Goal: Task Accomplishment & Management: Manage account settings

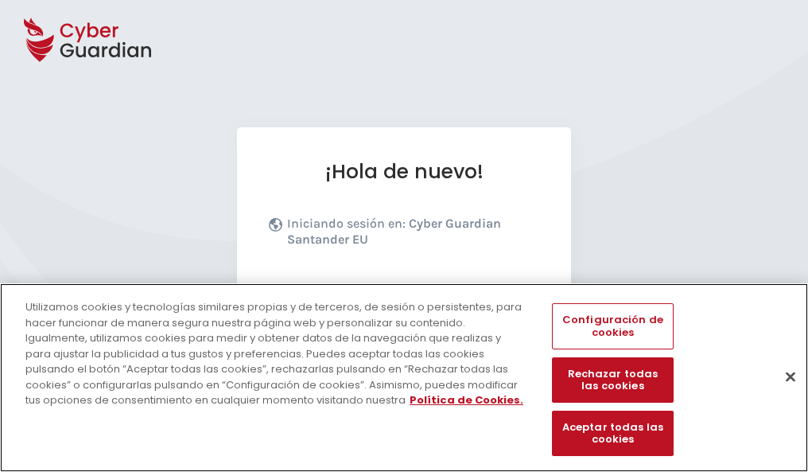
scroll to position [195, 0]
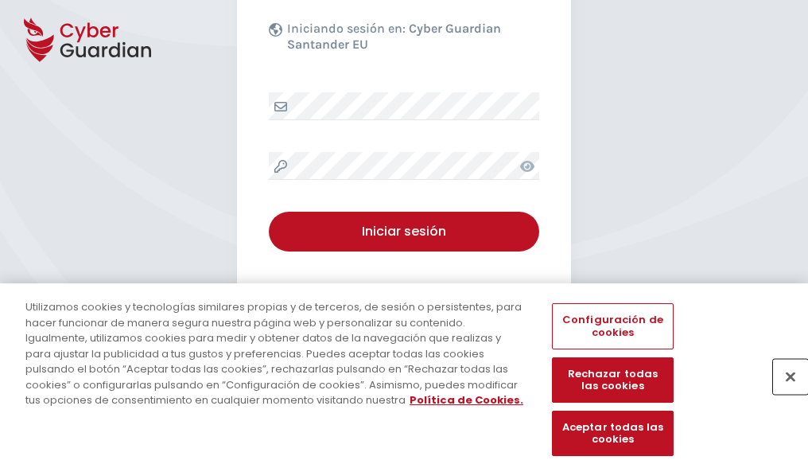
click at [783, 393] on button "Cerrar" at bounding box center [790, 376] width 35 height 35
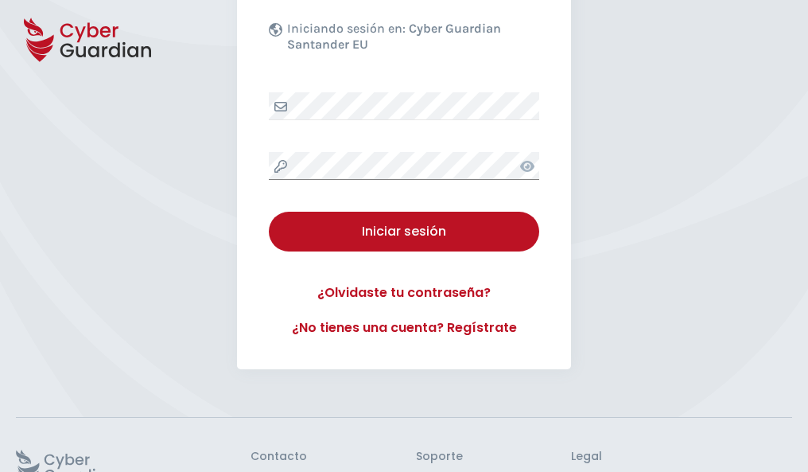
scroll to position [309, 0]
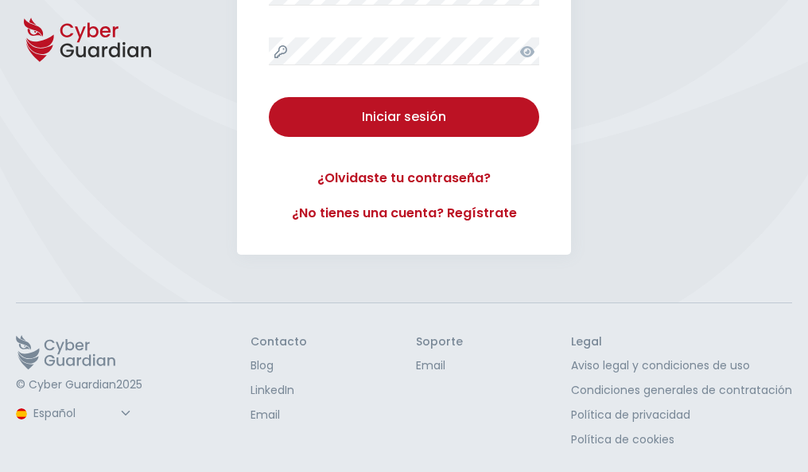
click at [269, 97] on button "Iniciar sesión" at bounding box center [404, 117] width 270 height 40
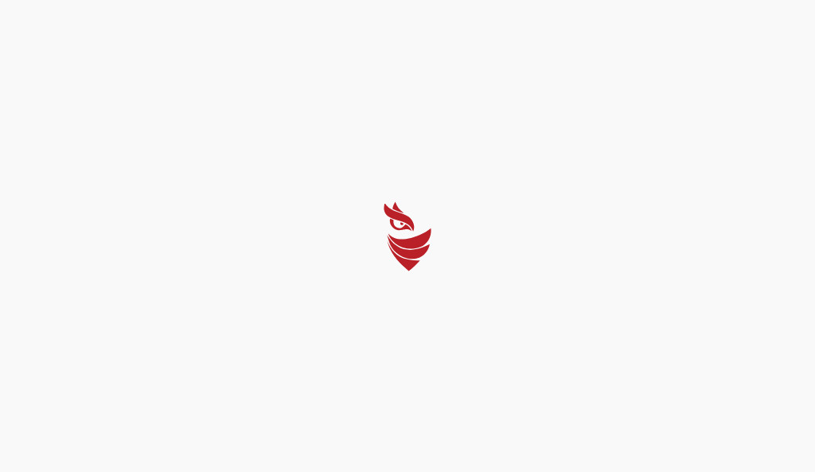
select select "Português (BR)"
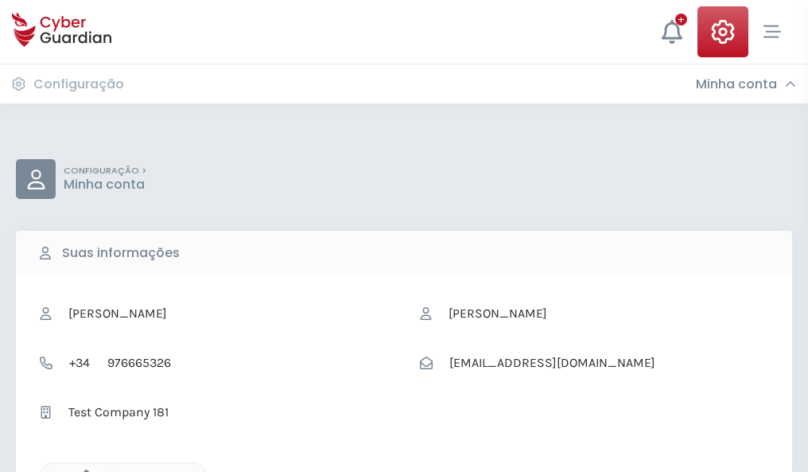
click at [82, 470] on icon "button" at bounding box center [83, 476] width 14 height 14
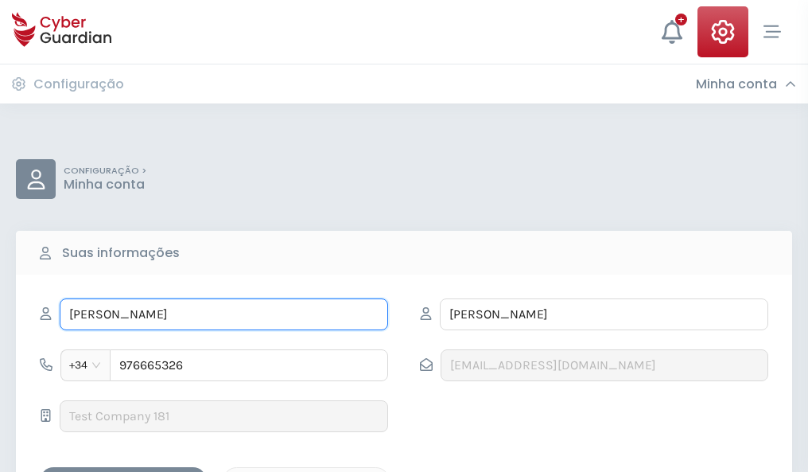
click at [224, 314] on input "JOSE MIGUEL" at bounding box center [224, 314] width 329 height 32
type input "J"
type input "Bernardino"
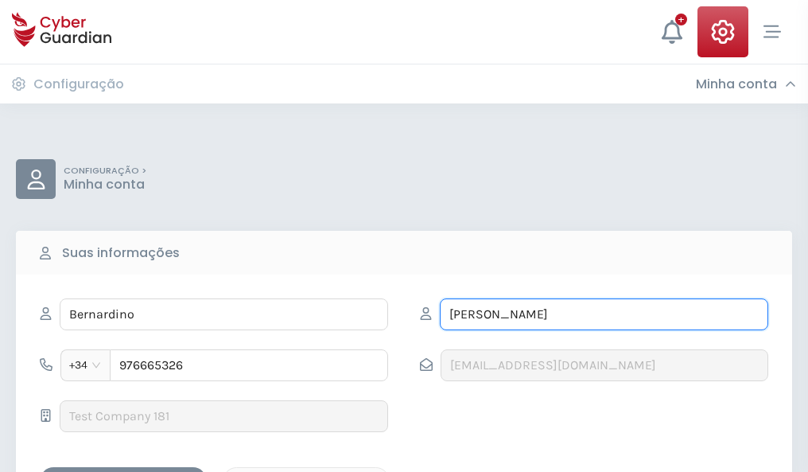
click at [604, 314] on input "ROCHA" at bounding box center [604, 314] width 329 height 32
type input "R"
type input "Arrieta"
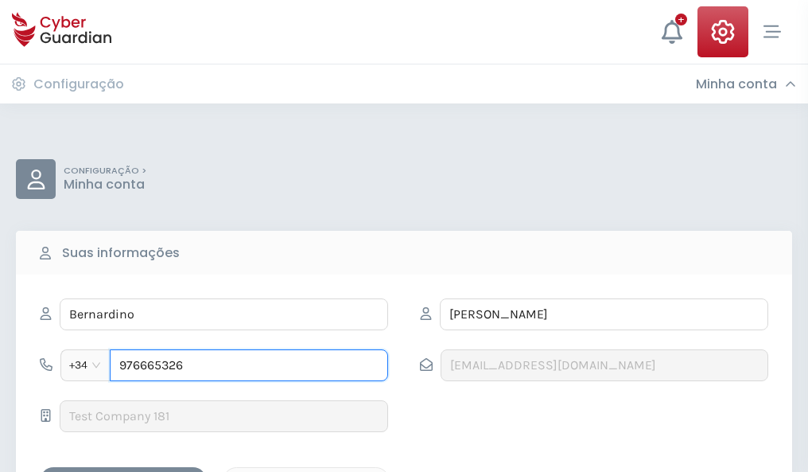
click at [249, 365] on input "976665326" at bounding box center [249, 365] width 278 height 32
type input "9"
type input "880021476"
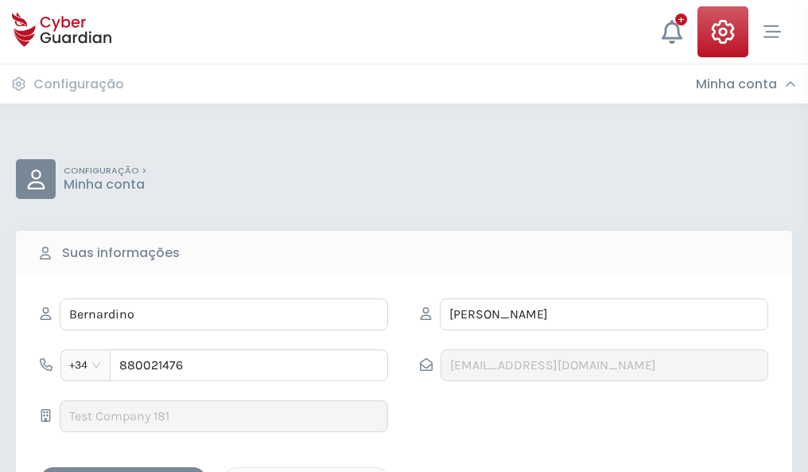
click at [123, 471] on div "Salvar alterações" at bounding box center [123, 481] width 143 height 20
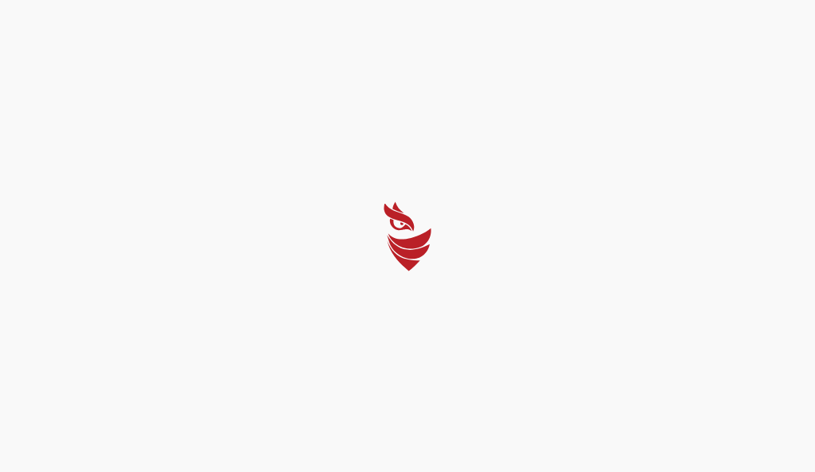
select select "Português (BR)"
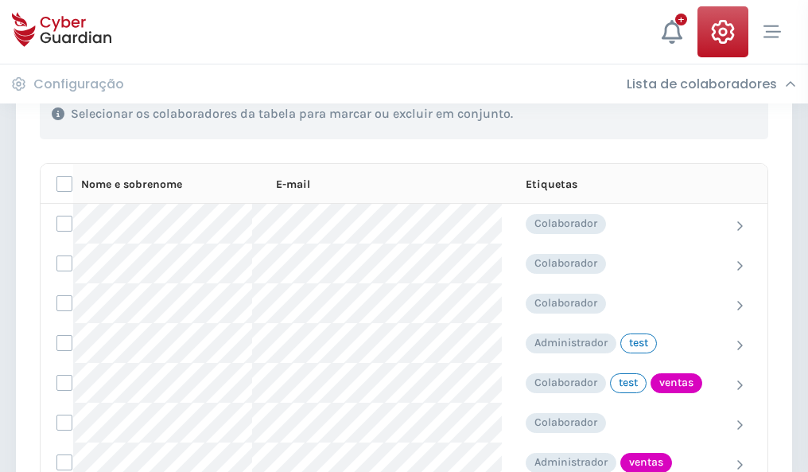
scroll to position [721, 0]
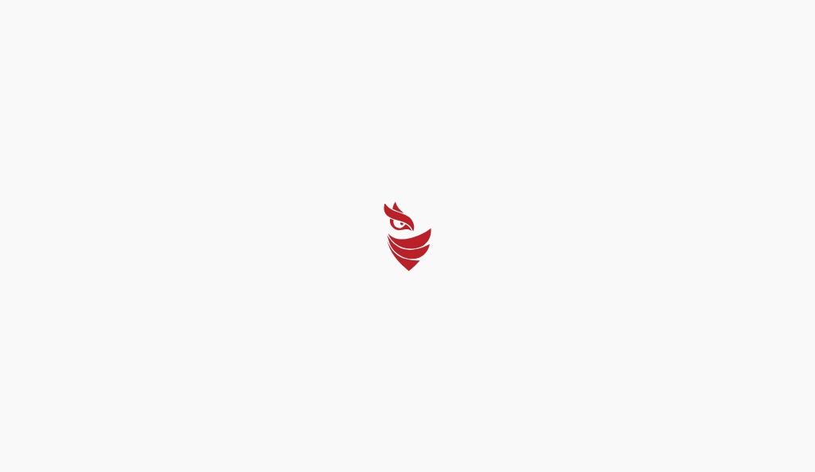
select select "Português (BR)"
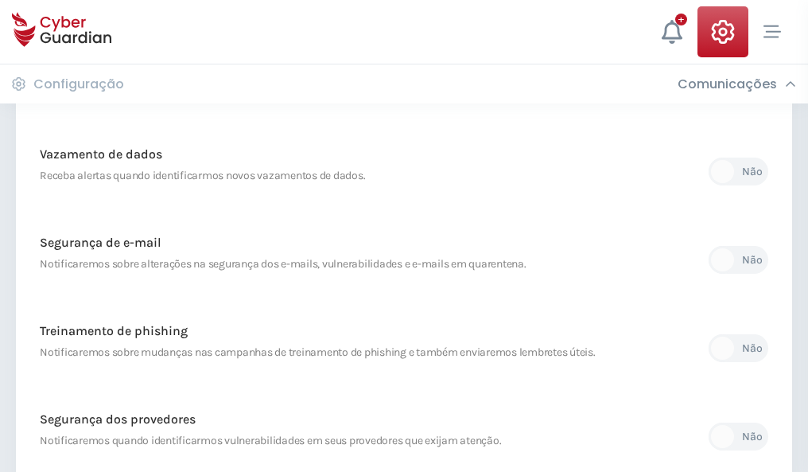
scroll to position [838, 0]
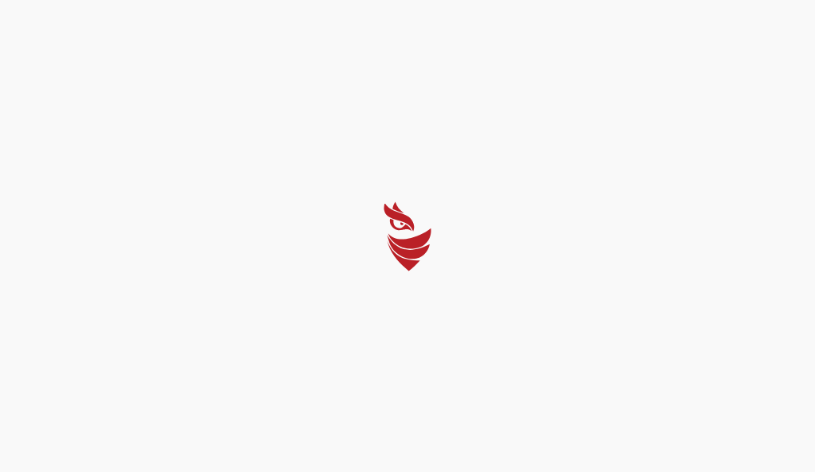
select select "Português (BR)"
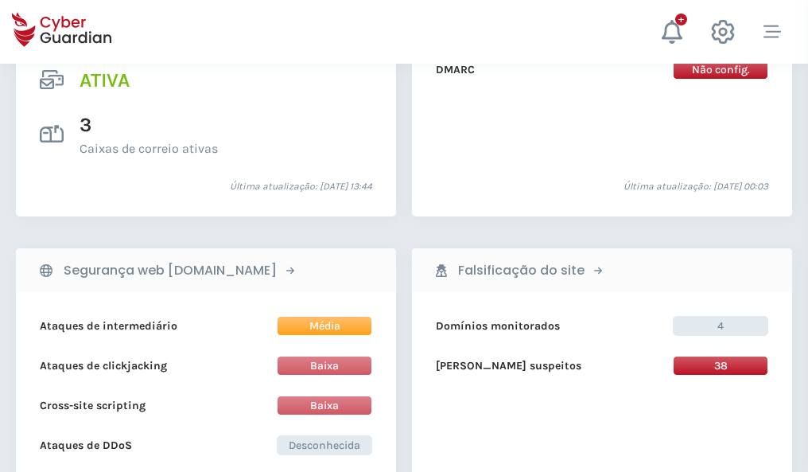
scroll to position [1616, 0]
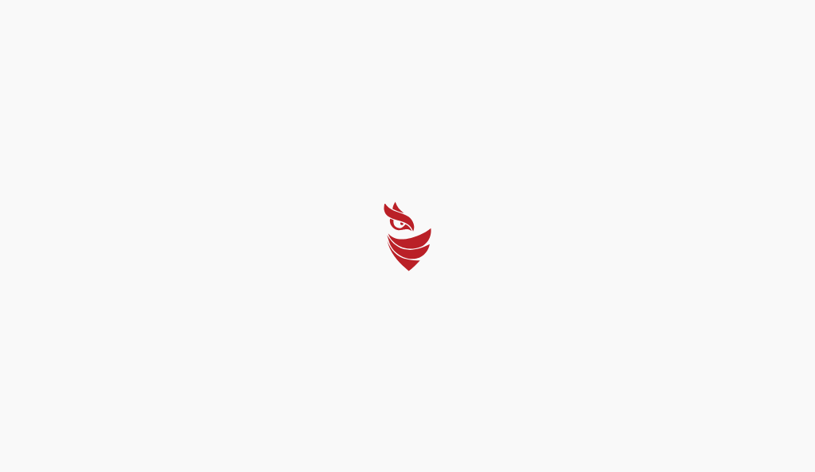
select select "Português (BR)"
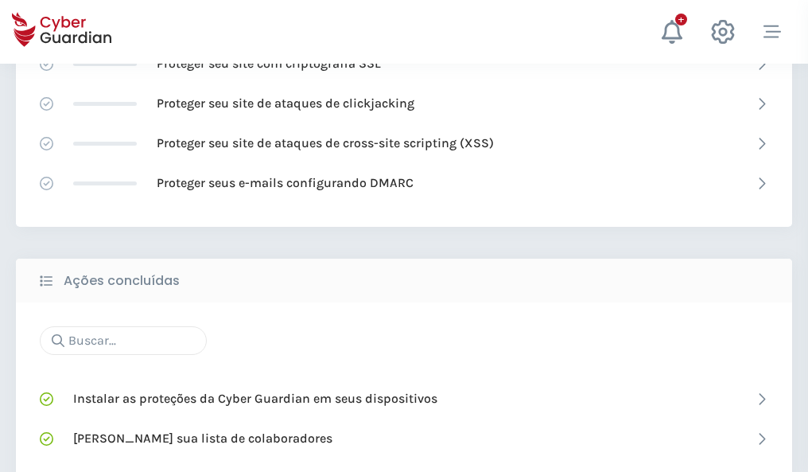
scroll to position [1060, 0]
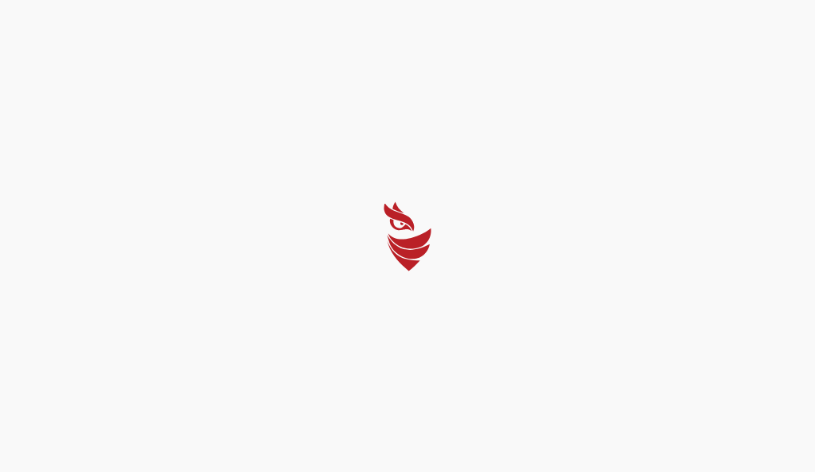
select select "Português (BR)"
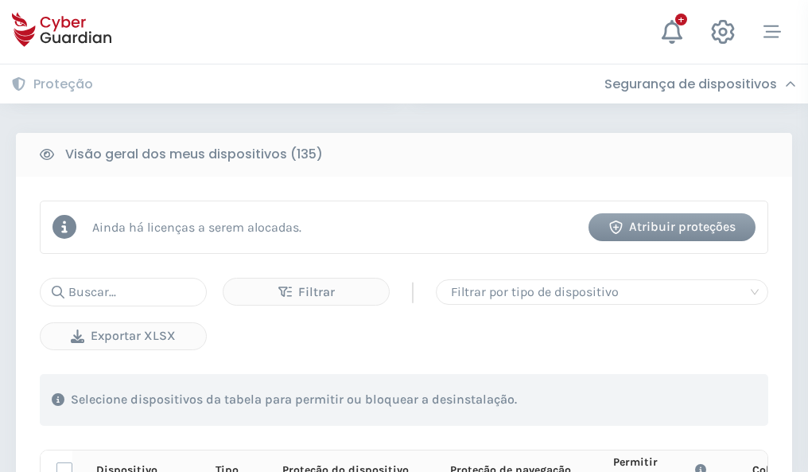
scroll to position [1406, 0]
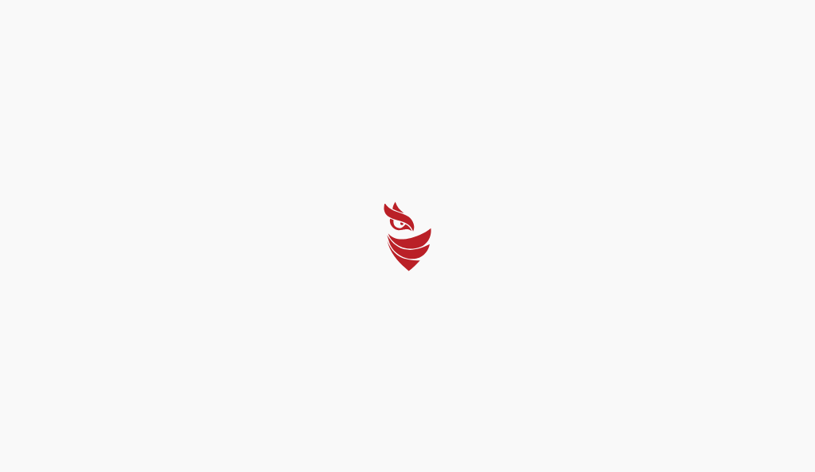
select select "Português (BR)"
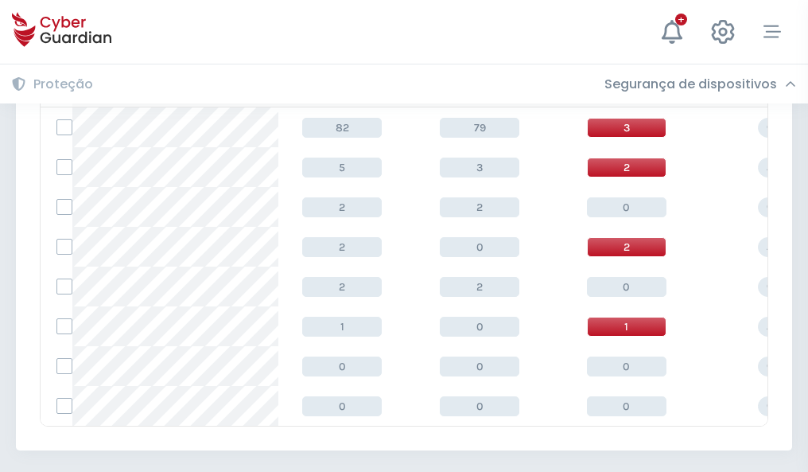
scroll to position [738, 0]
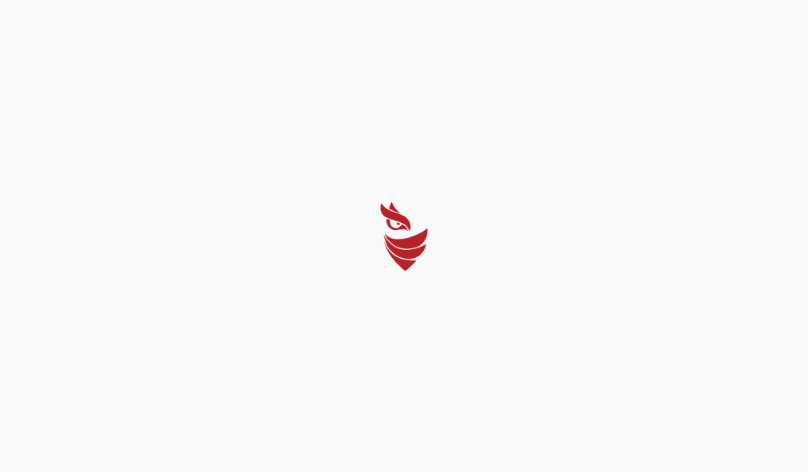
select select "Português (BR)"
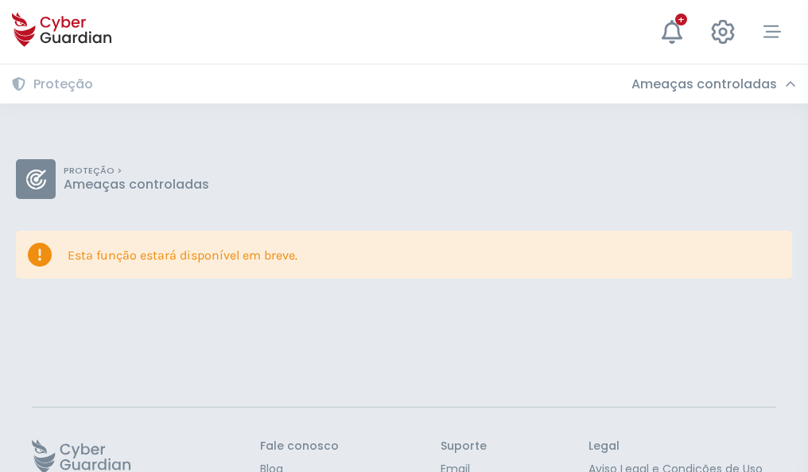
scroll to position [103, 0]
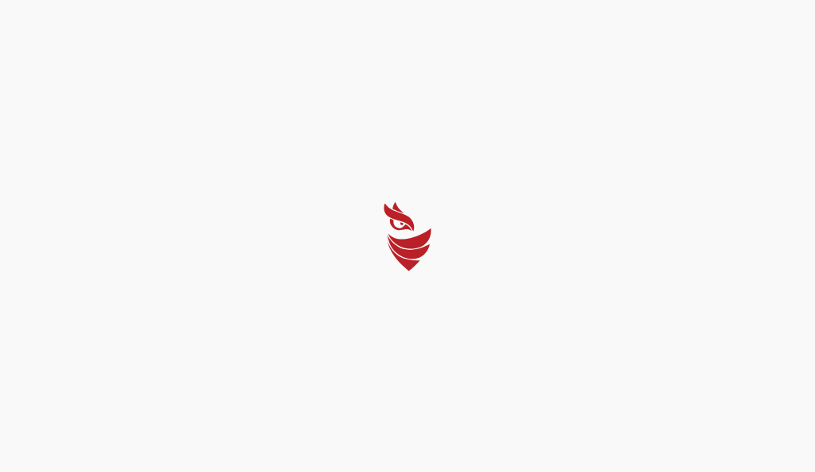
select select "Português (BR)"
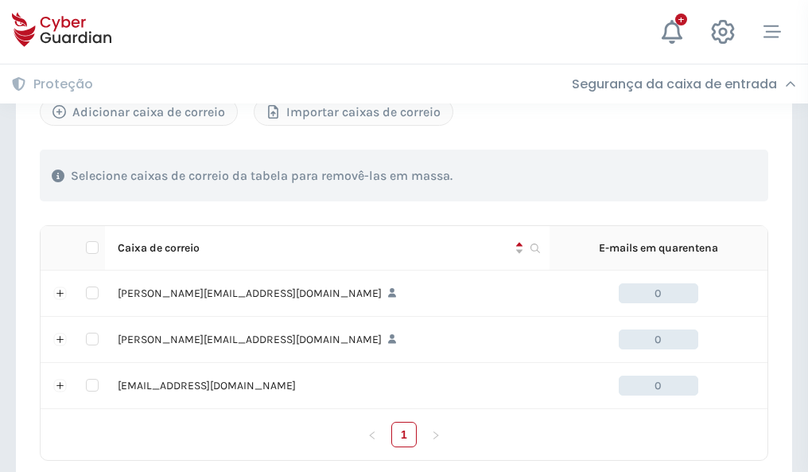
scroll to position [737, 0]
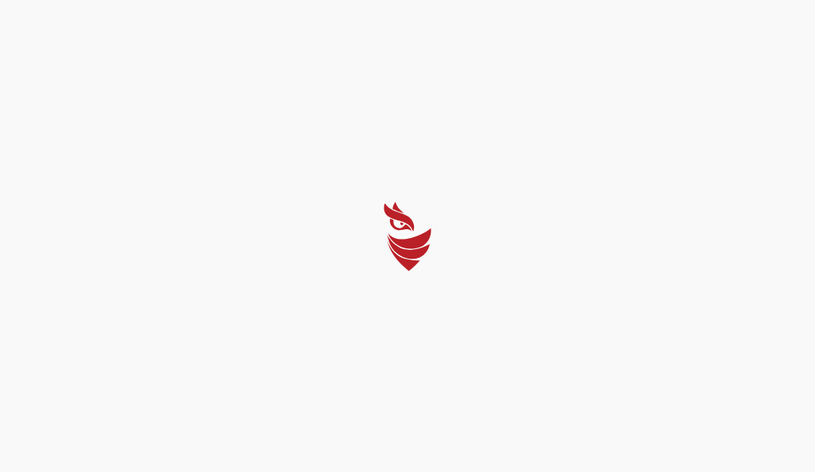
select select "Português (BR)"
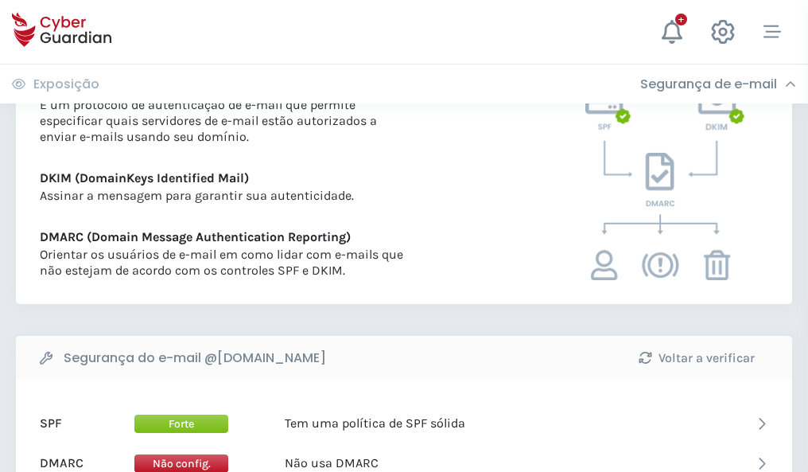
scroll to position [858, 0]
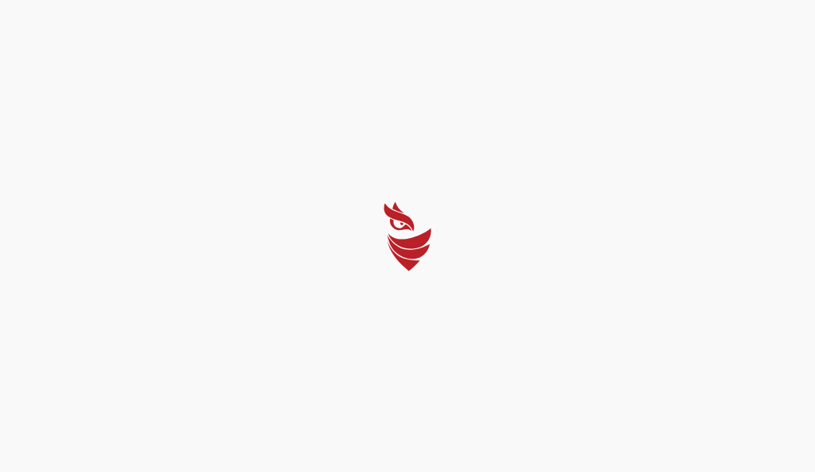
select select "Português (BR)"
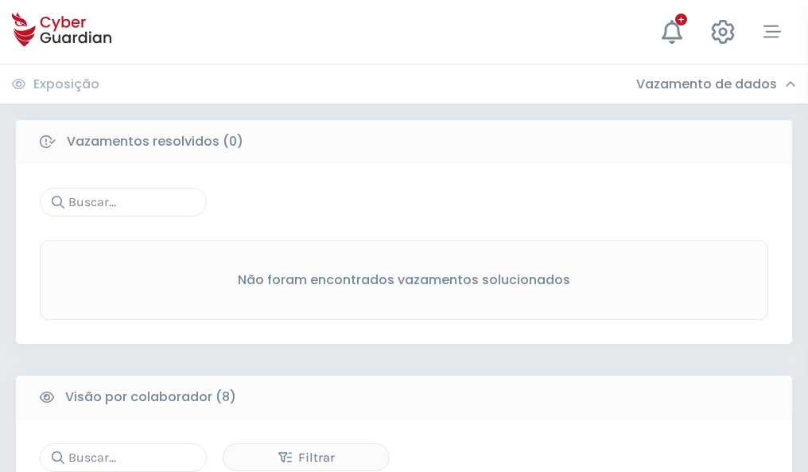
scroll to position [1356, 0]
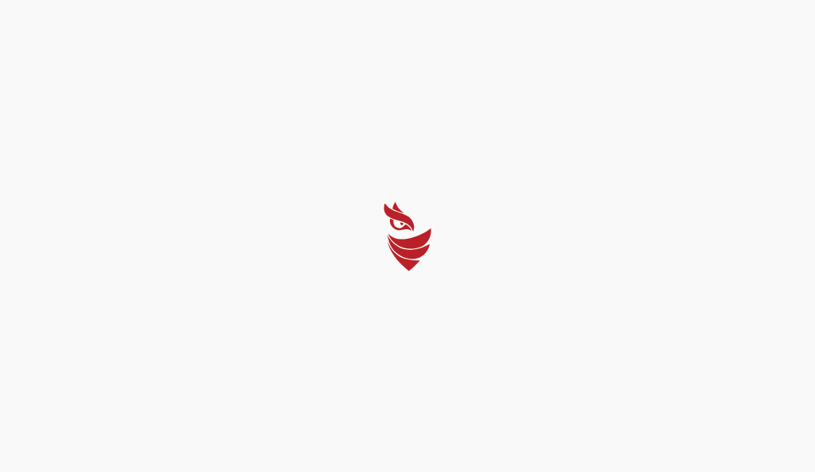
select select "Português (BR)"
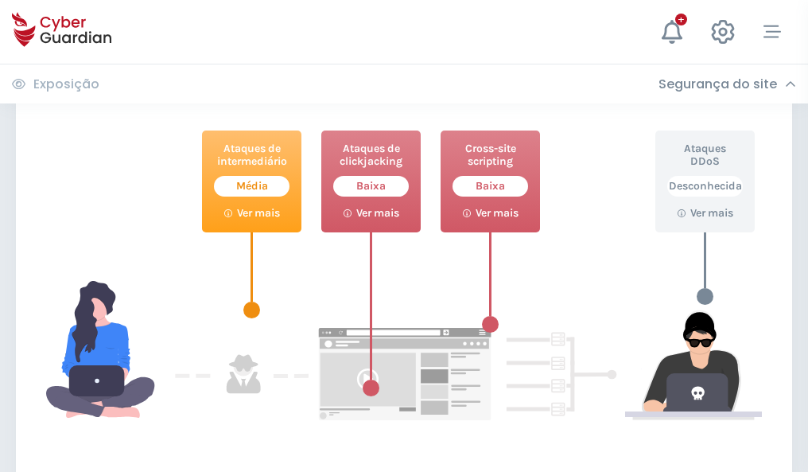
scroll to position [866, 0]
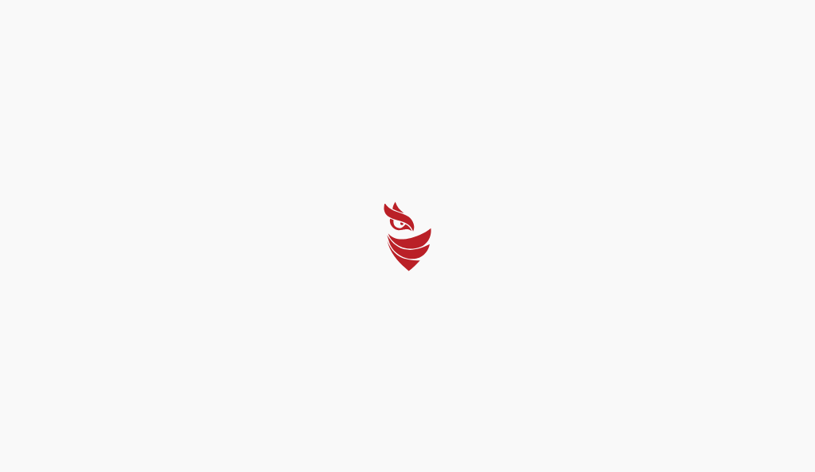
select select "Português (BR)"
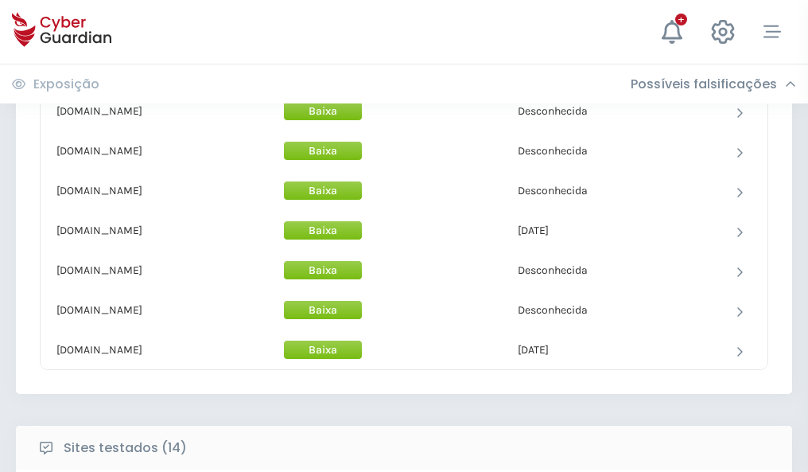
scroll to position [1551, 0]
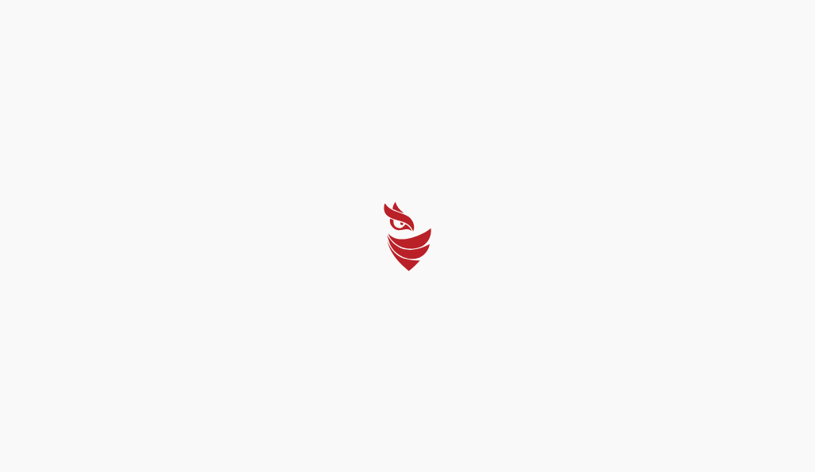
select select "Português (BR)"
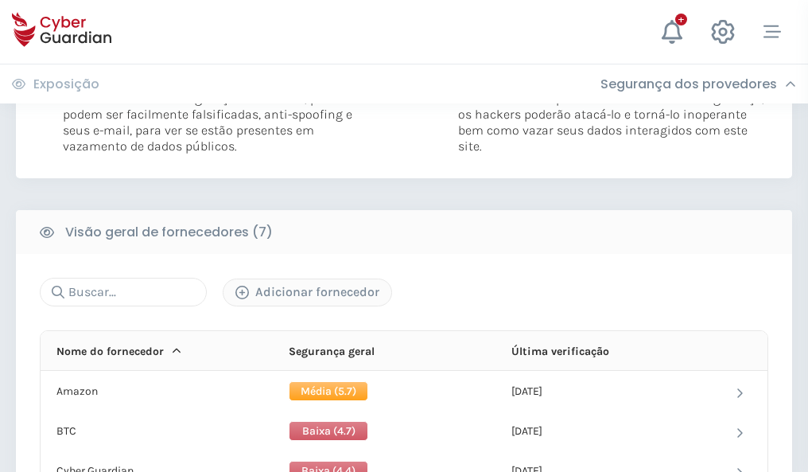
scroll to position [1049, 0]
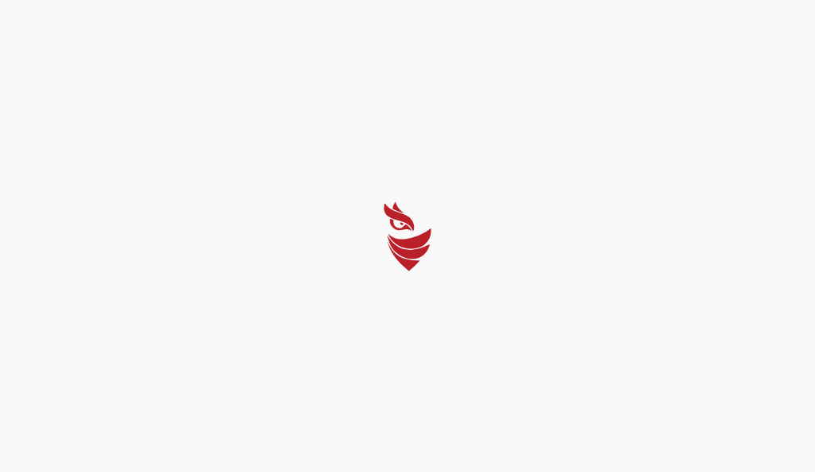
select select "Português (BR)"
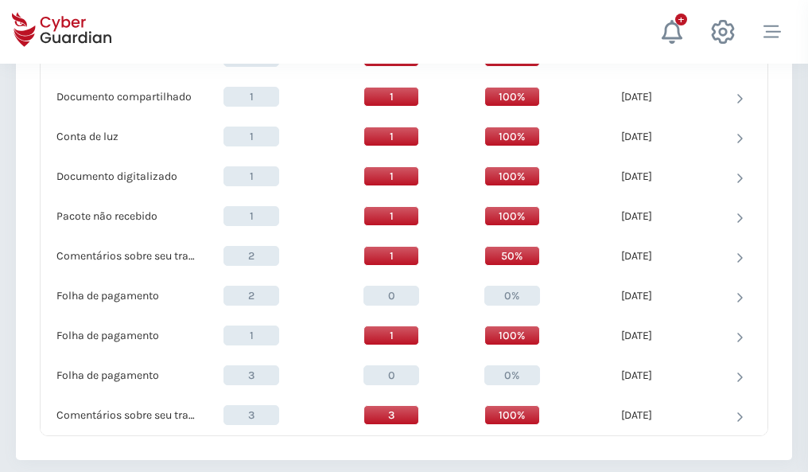
scroll to position [1649, 0]
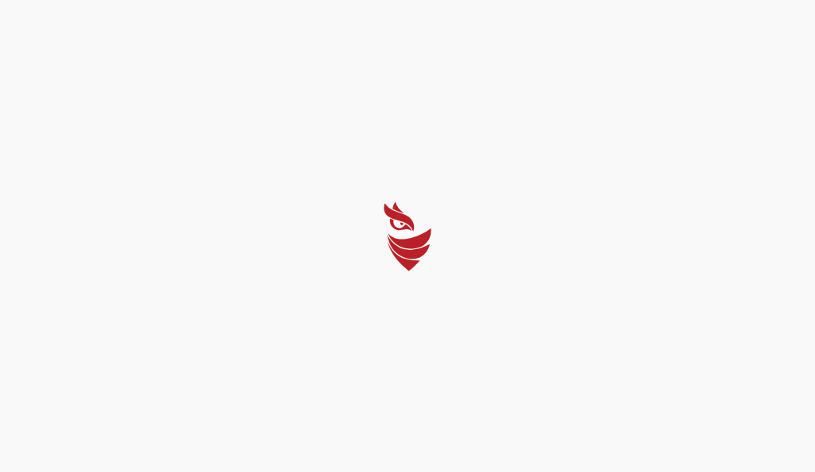
select select "Português (BR)"
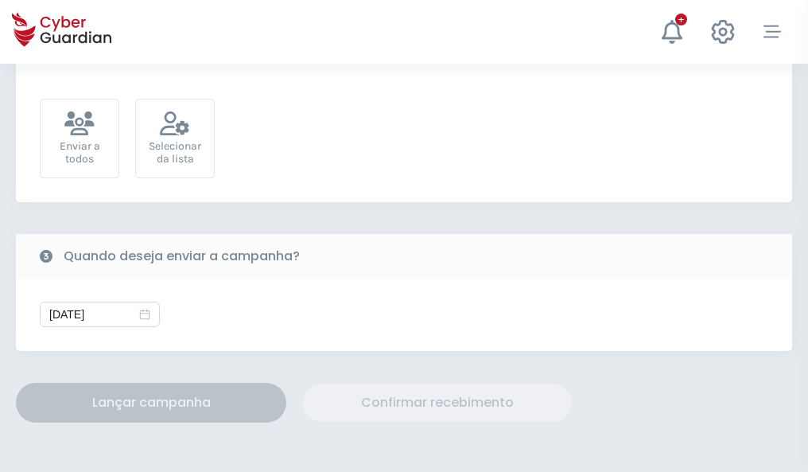
scroll to position [582, 0]
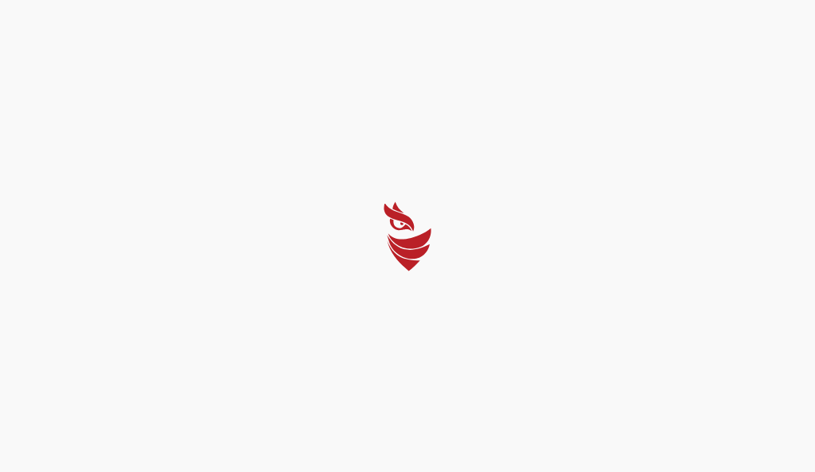
select select "Português (BR)"
